Goal: Understand process/instructions: Learn how to perform a task or action

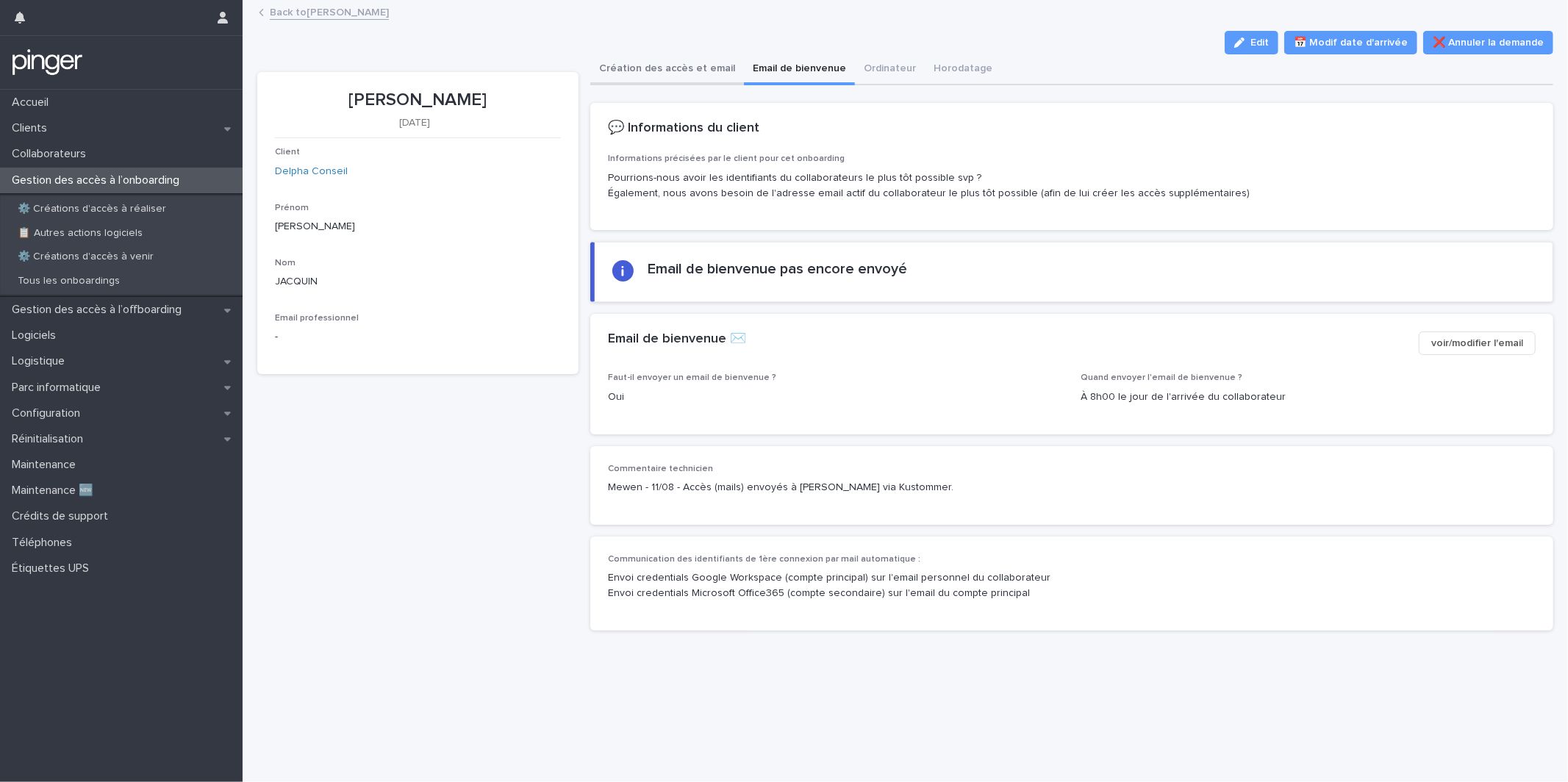
click at [689, 77] on button "Création des accès et email" at bounding box center [667, 69] width 153 height 31
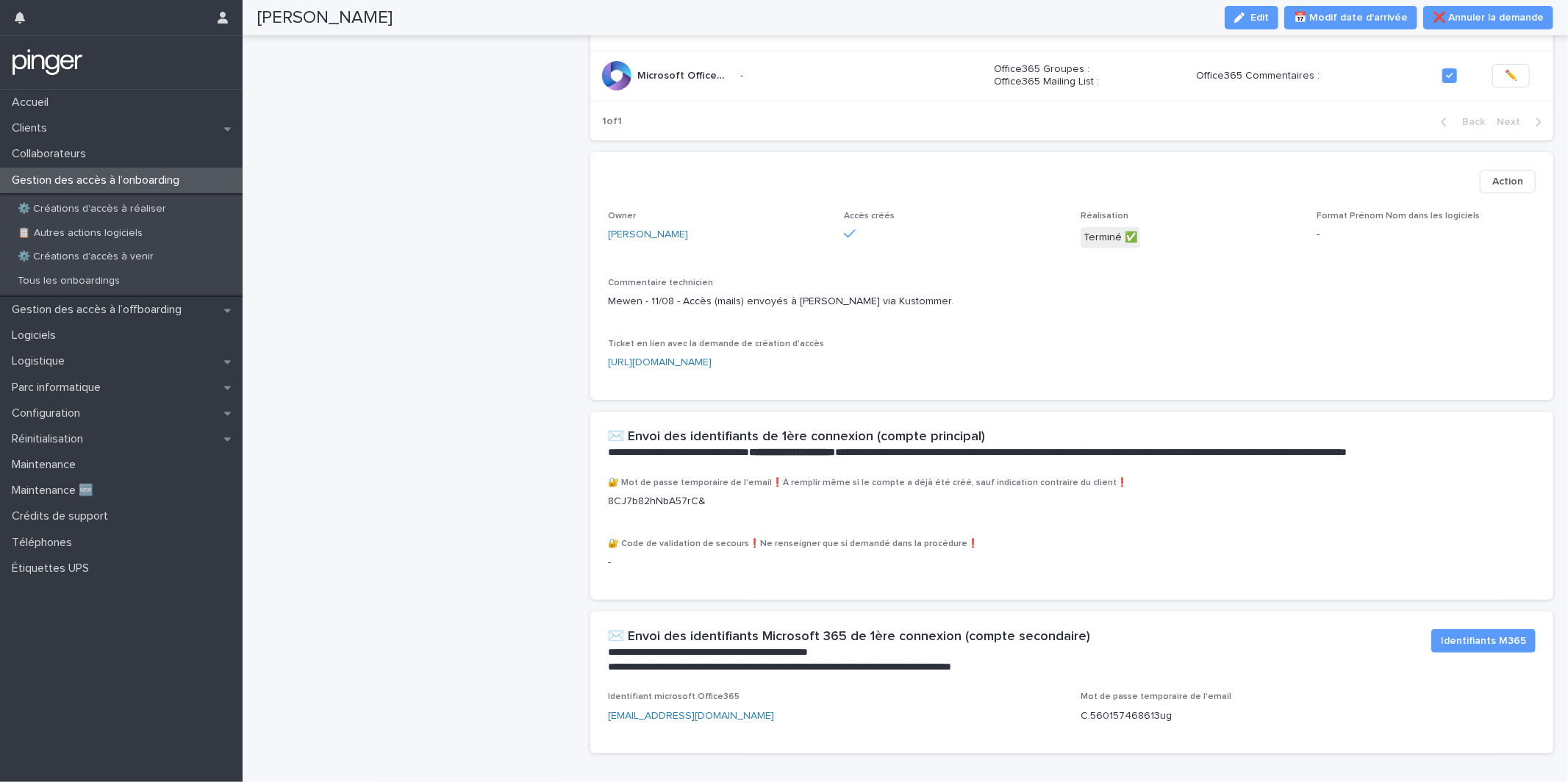
scroll to position [559, 0]
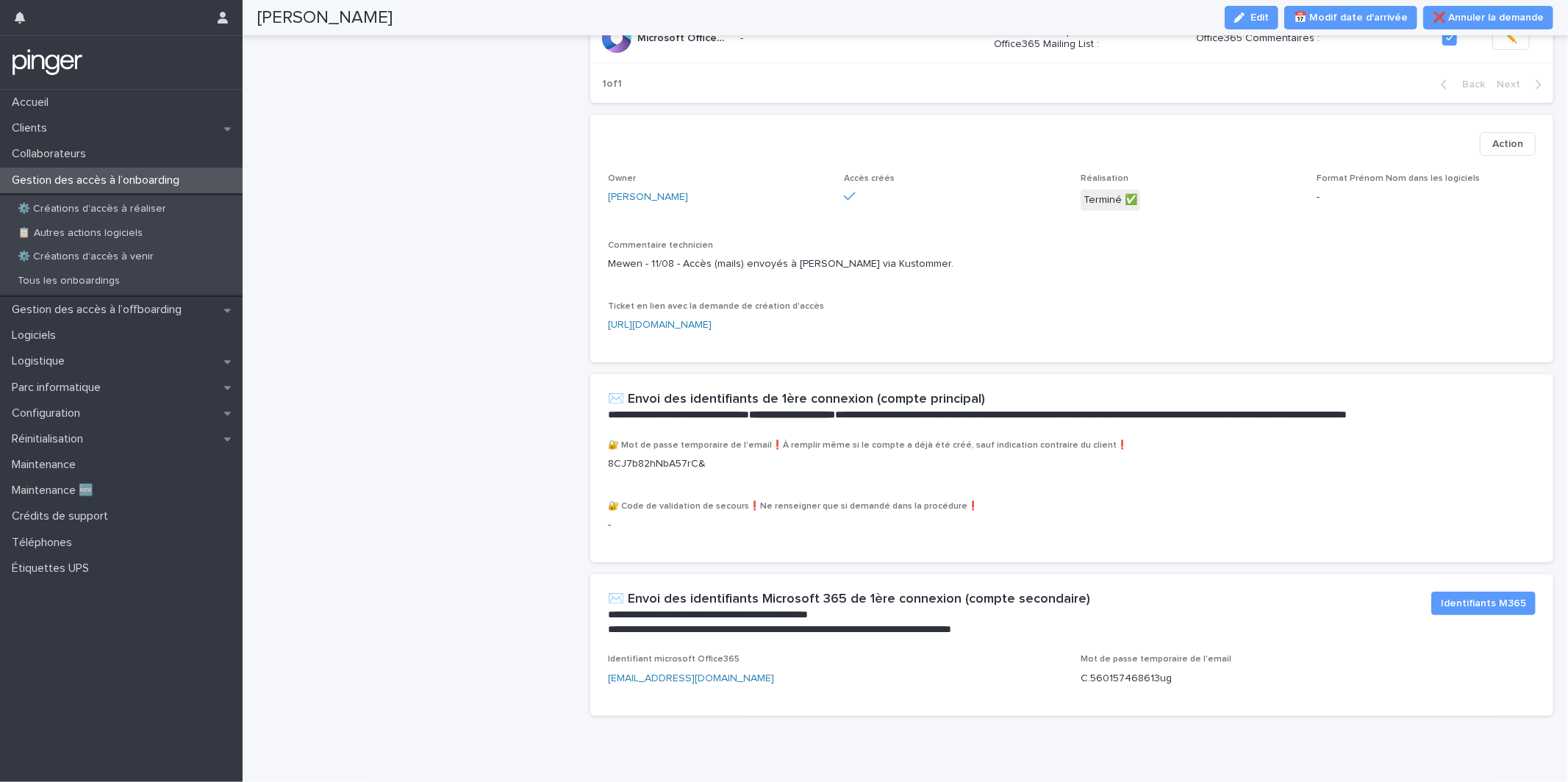
click at [654, 460] on p "8CJ7b82hNbA57rC&" at bounding box center [1072, 464] width 928 height 15
copy p "8CJ7b82hNbA57rC&"
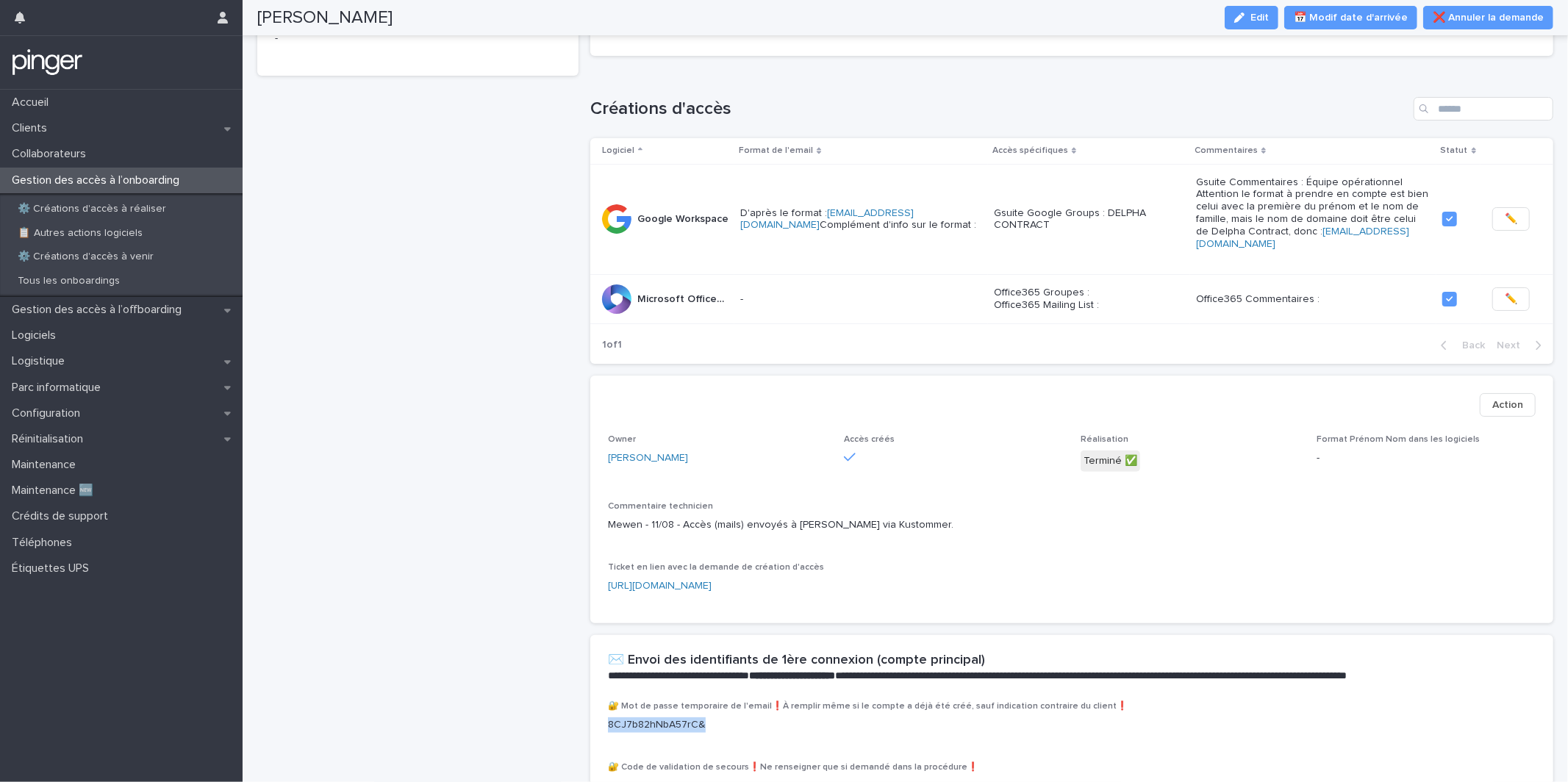
scroll to position [0, 0]
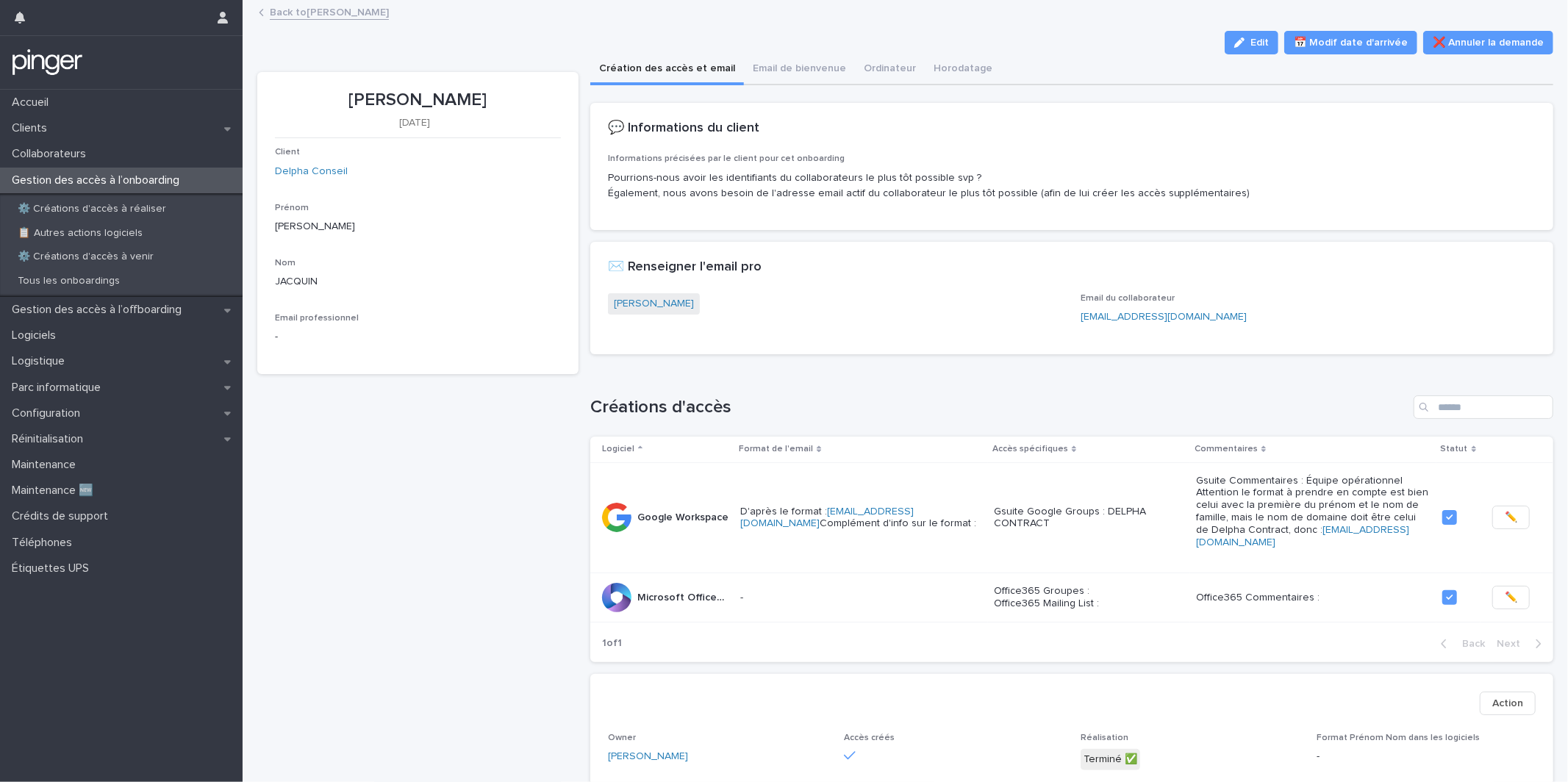
click at [954, 291] on div "✉️ Renseigner l'email pro" at bounding box center [1071, 268] width 963 height 52
click at [921, 358] on div "Loading... Saving… ✉️ Renseigner l'email pro [PERSON_NAME] Email du collaborate…" at bounding box center [1071, 304] width 963 height 124
